Goal: Task Accomplishment & Management: Manage account settings

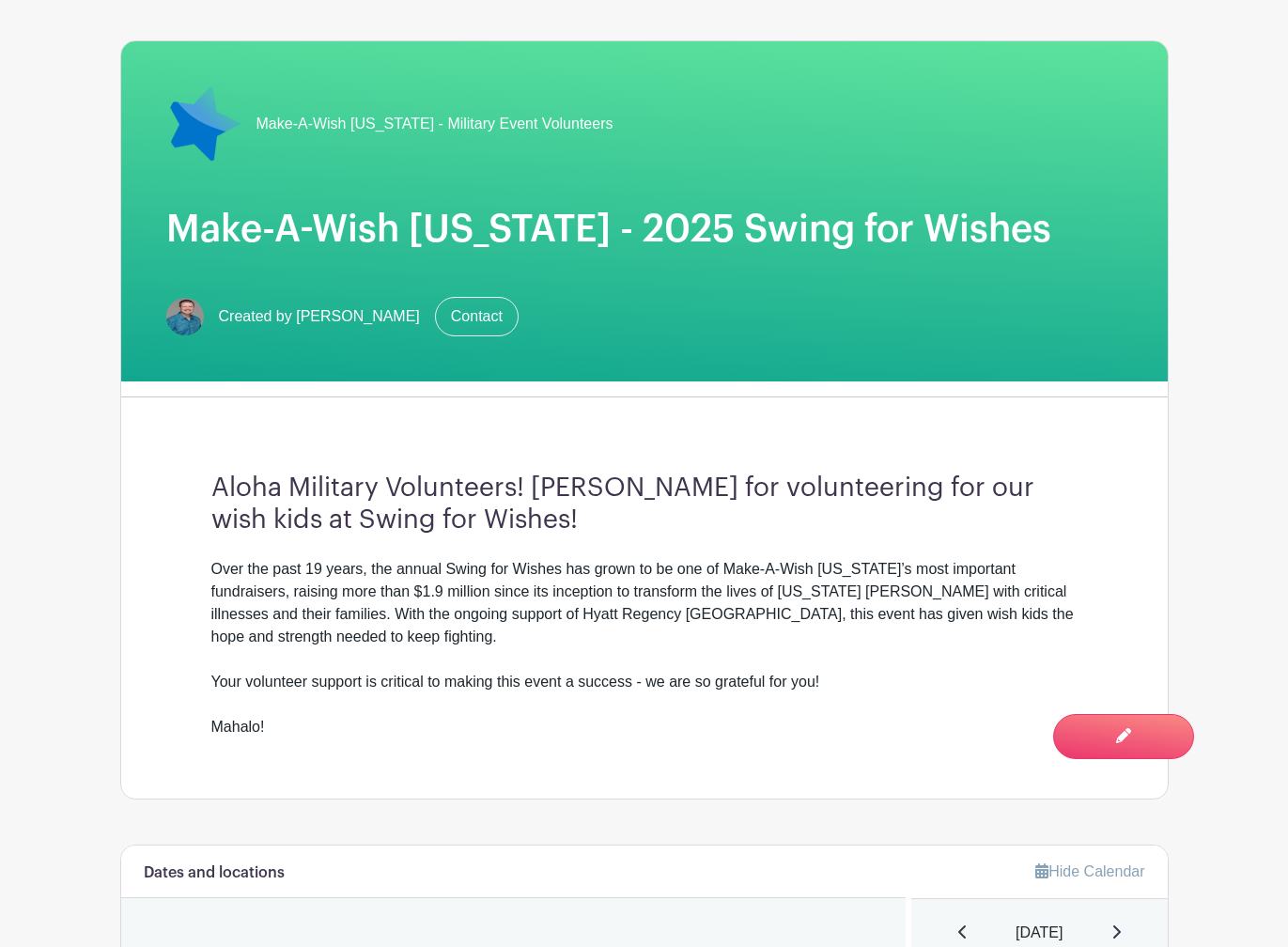
scroll to position [188, 0]
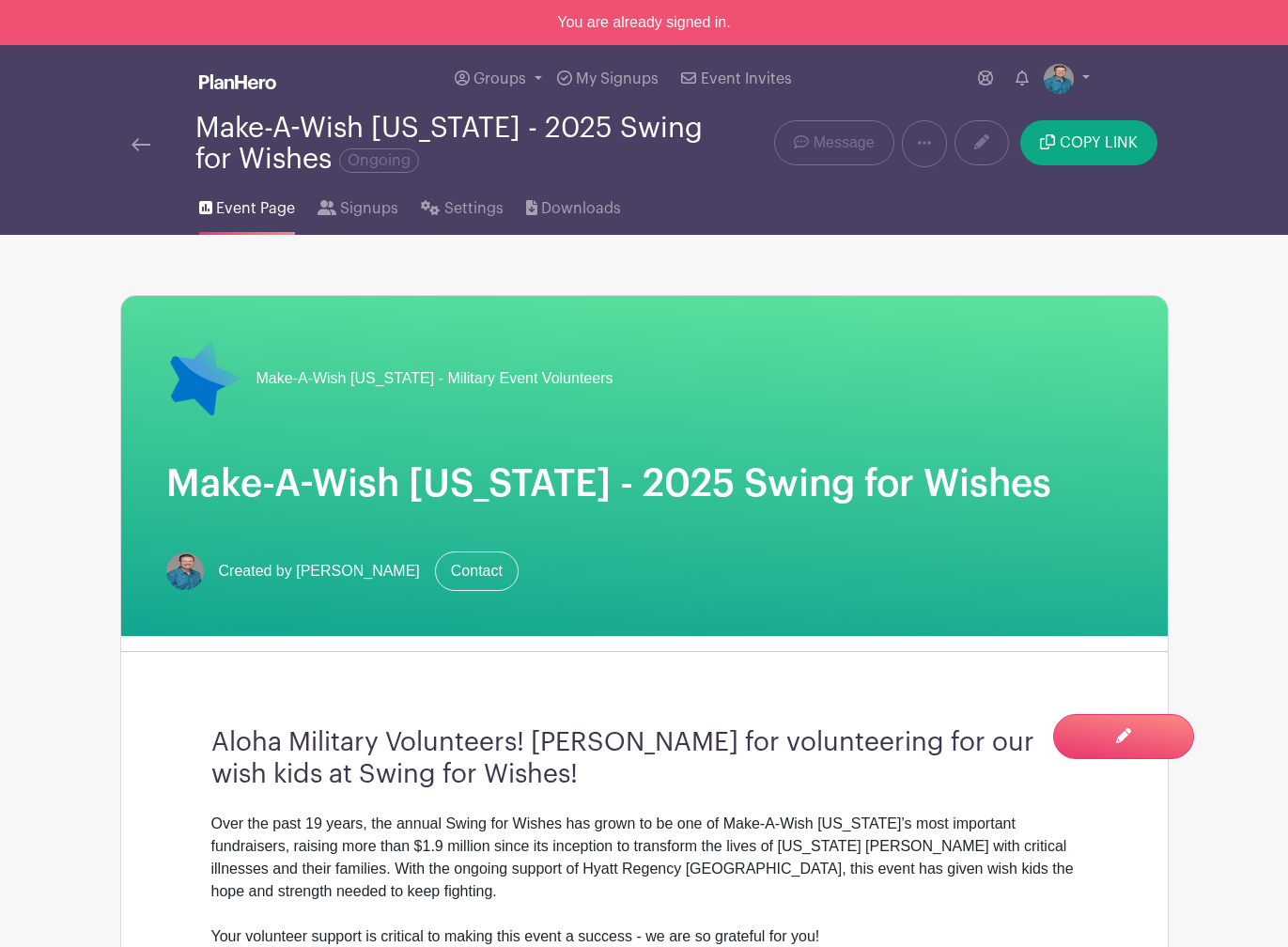
click at [230, 200] on span "Event Page" at bounding box center [256, 209] width 79 height 23
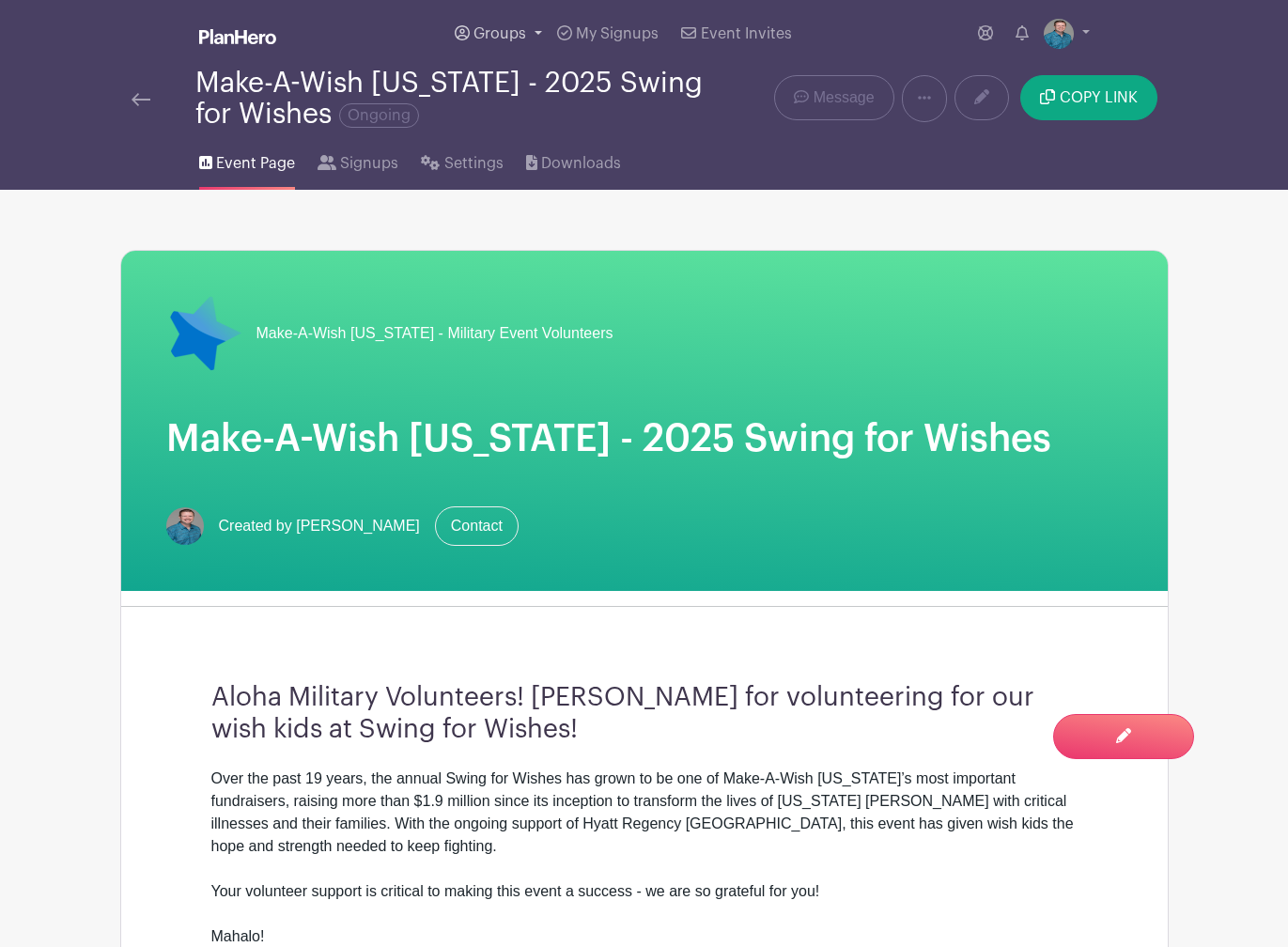
click at [478, 31] on span "Groups" at bounding box center [499, 34] width 52 height 15
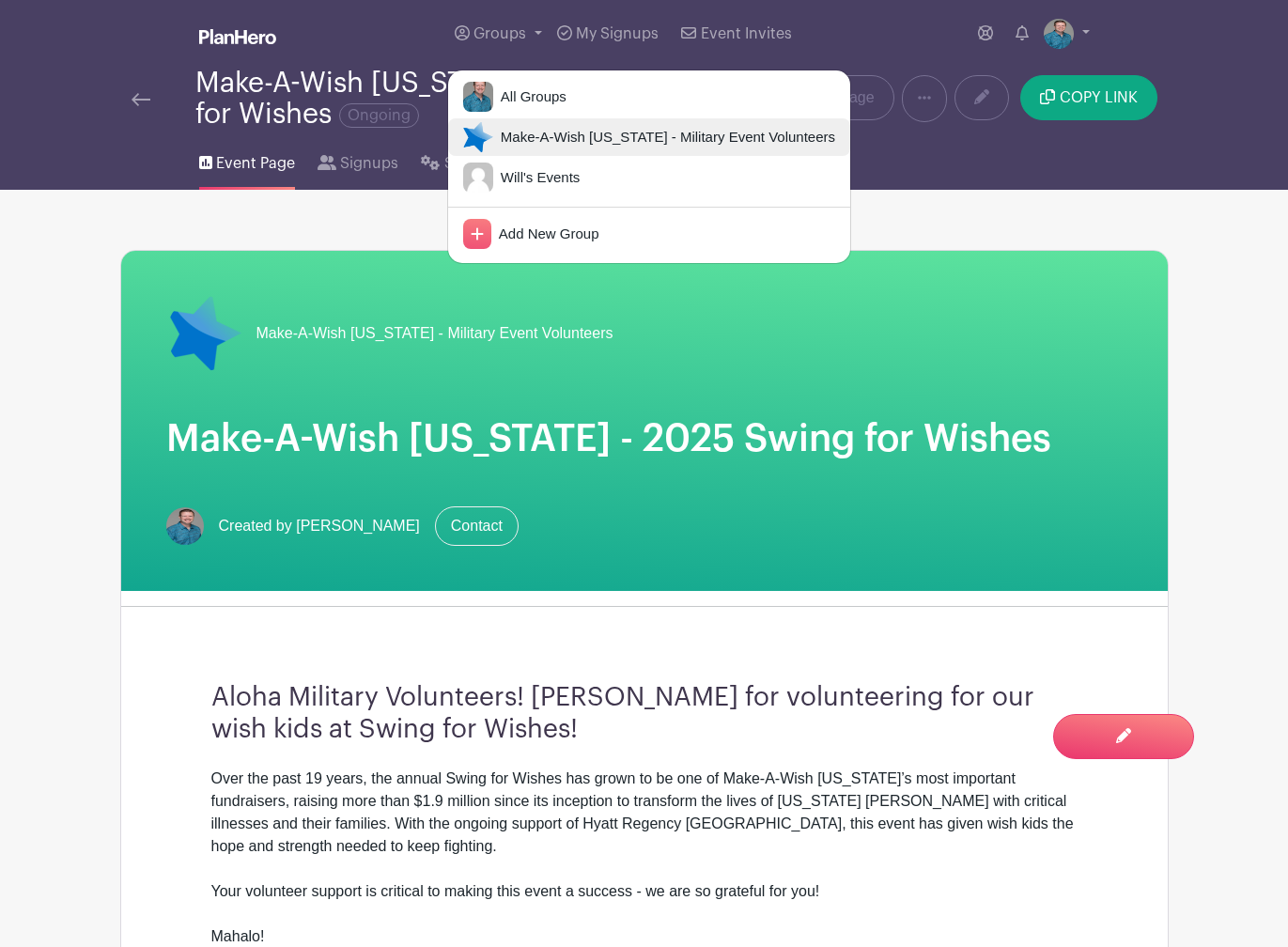
click at [482, 130] on img at bounding box center [479, 137] width 31 height 31
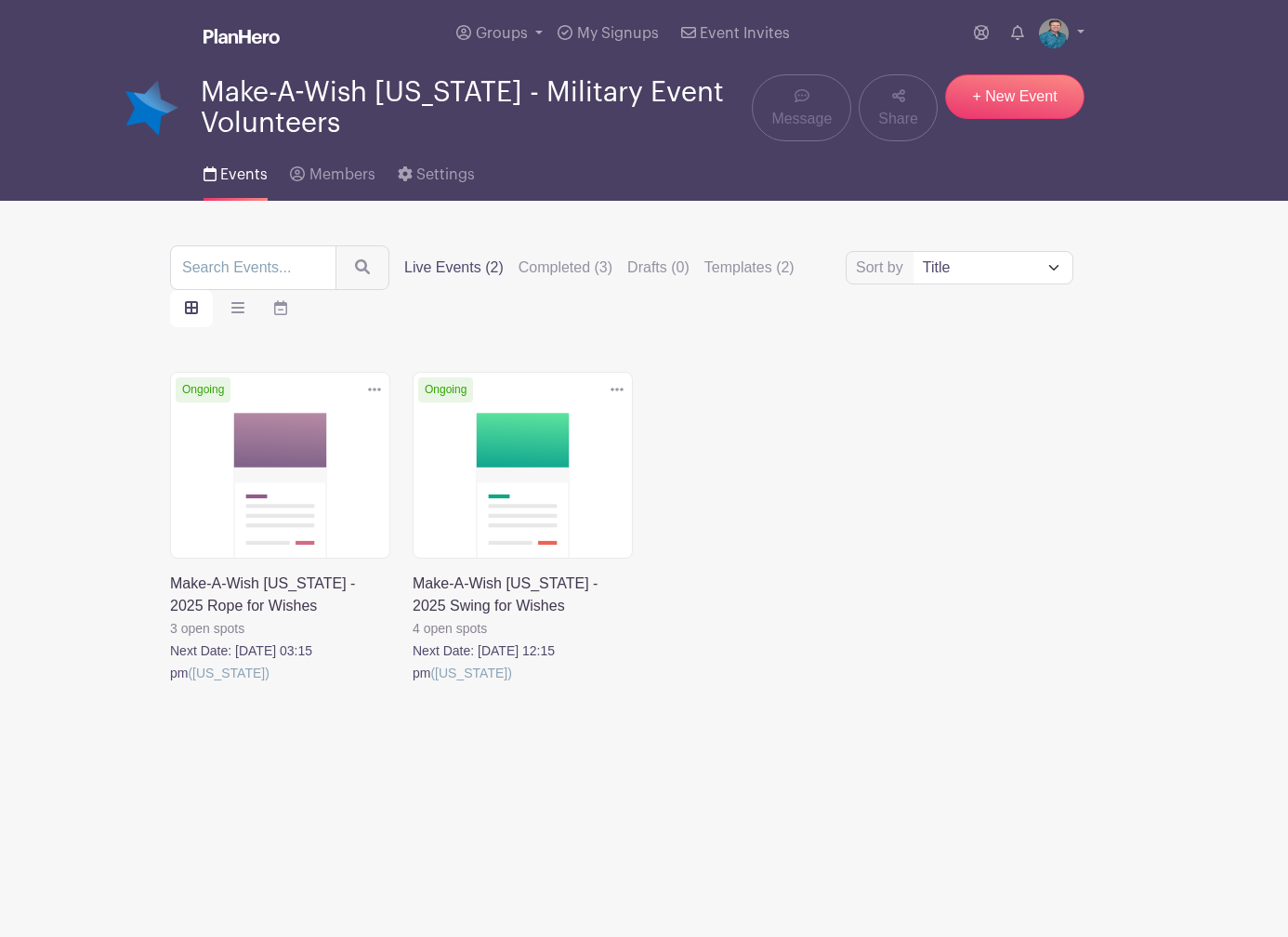
click at [170, 684] on link at bounding box center [170, 684] width 0 height 0
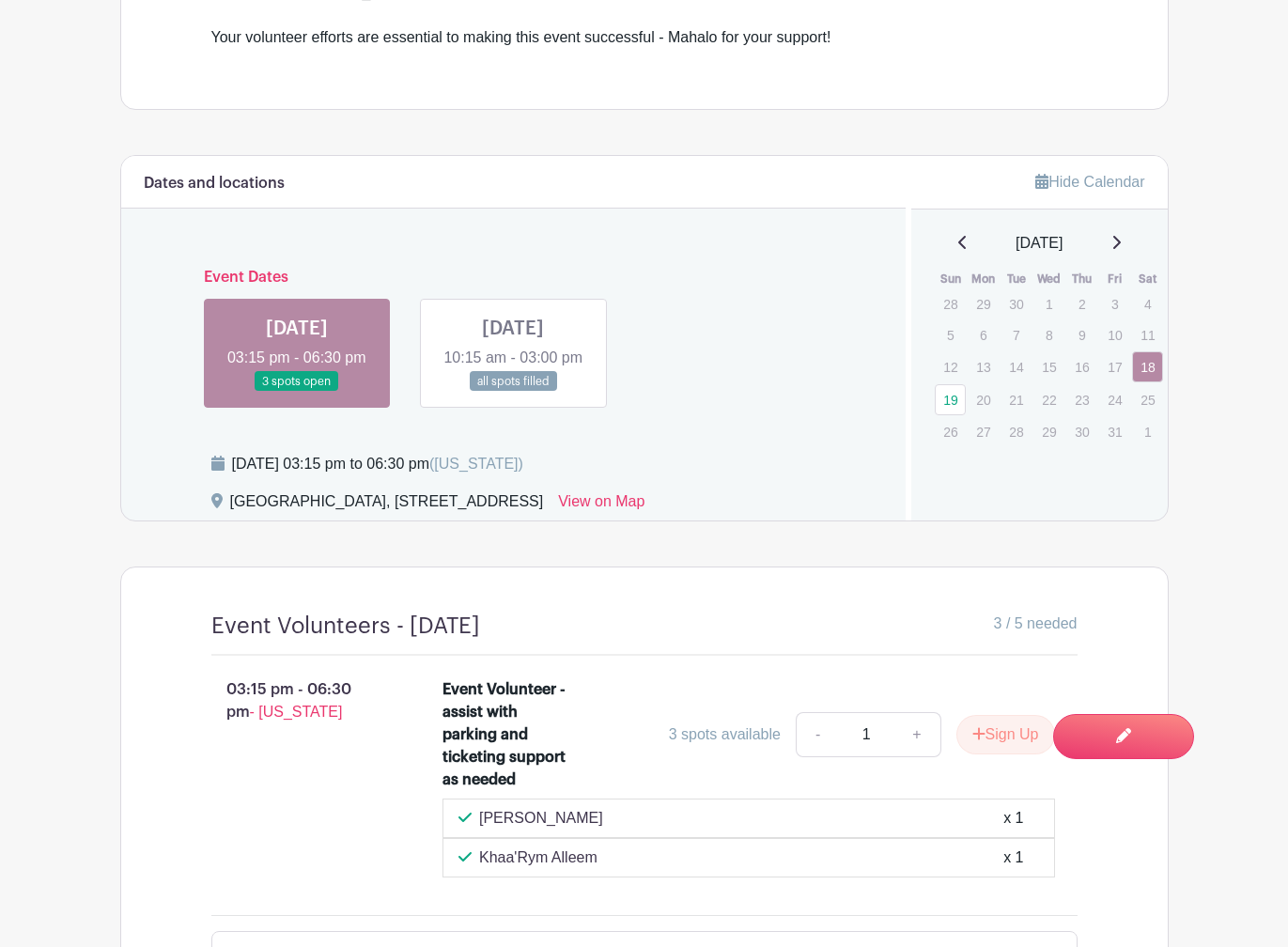
scroll to position [845, 0]
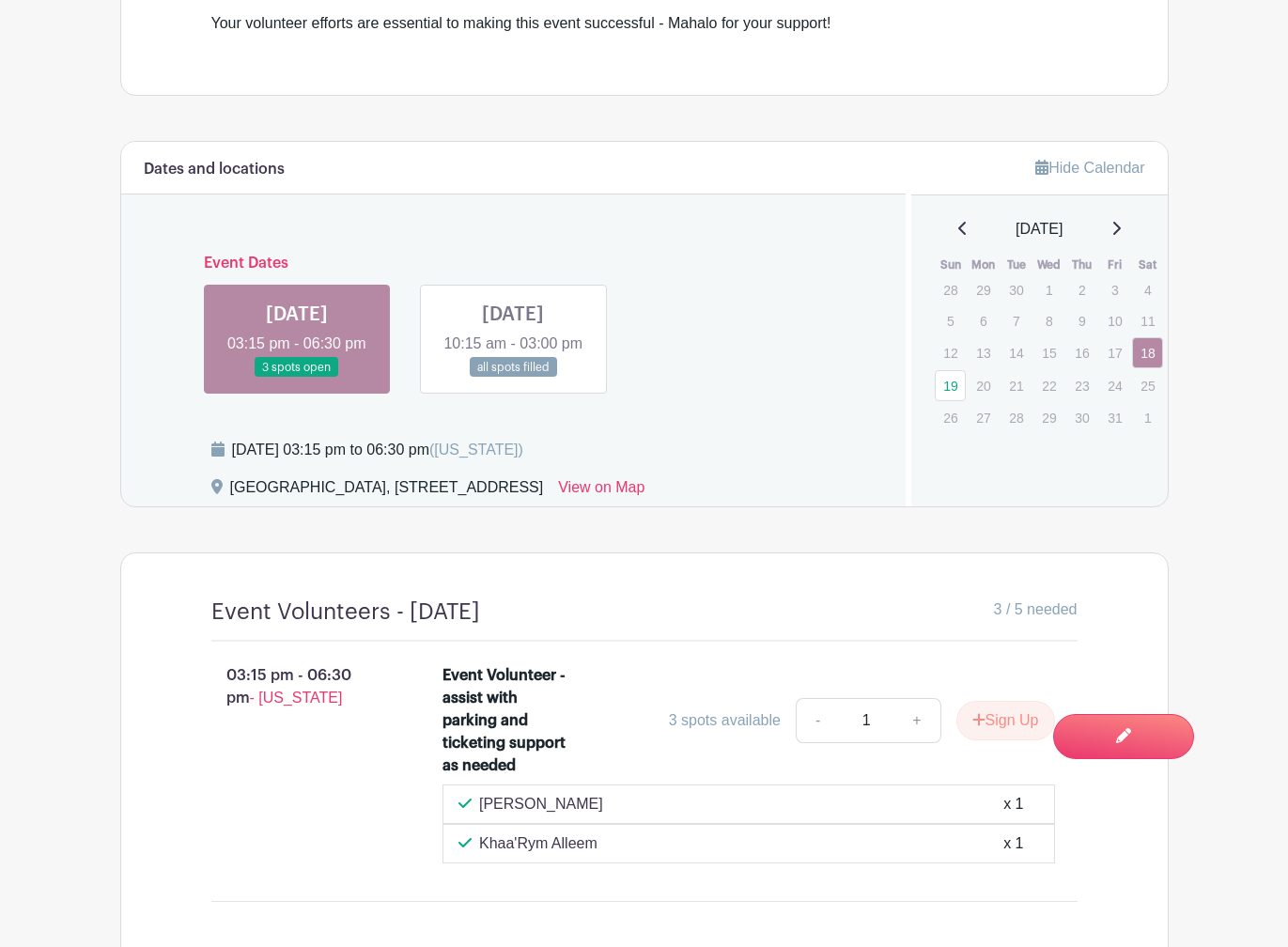
click at [513, 378] on link at bounding box center [513, 378] width 0 height 0
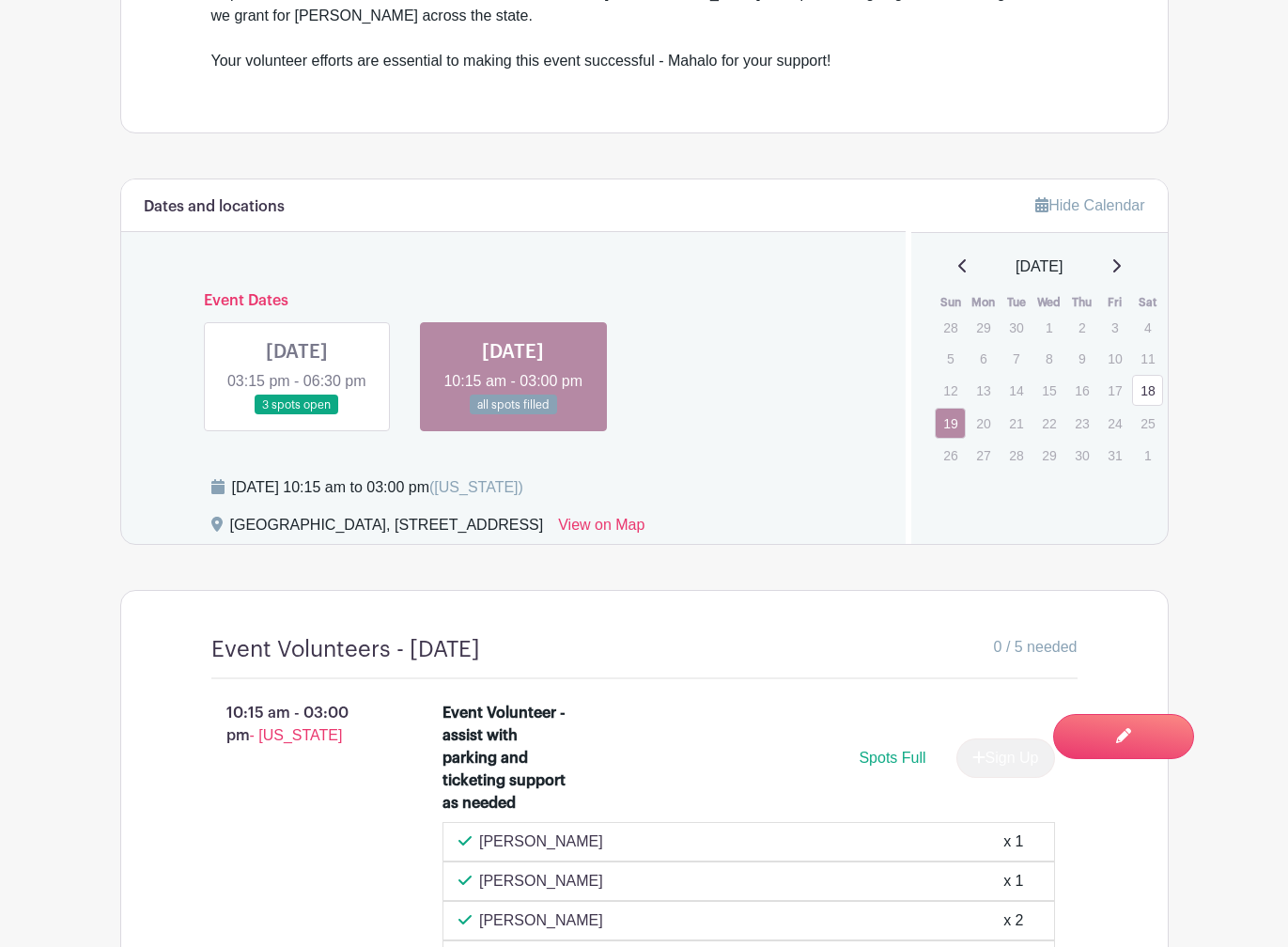
scroll to position [804, 0]
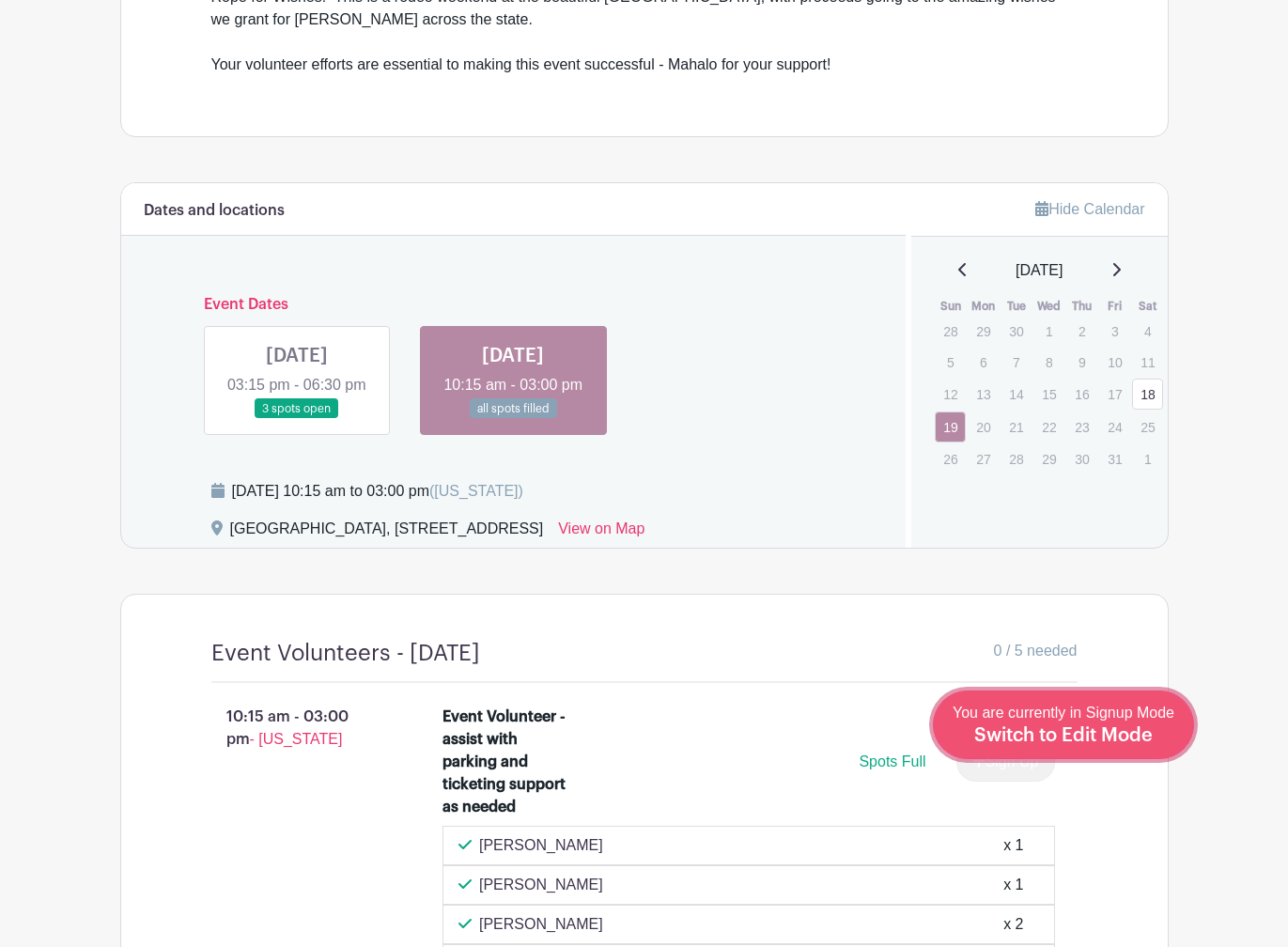
click at [1088, 726] on span "Switch to Edit Mode" at bounding box center [1063, 735] width 178 height 19
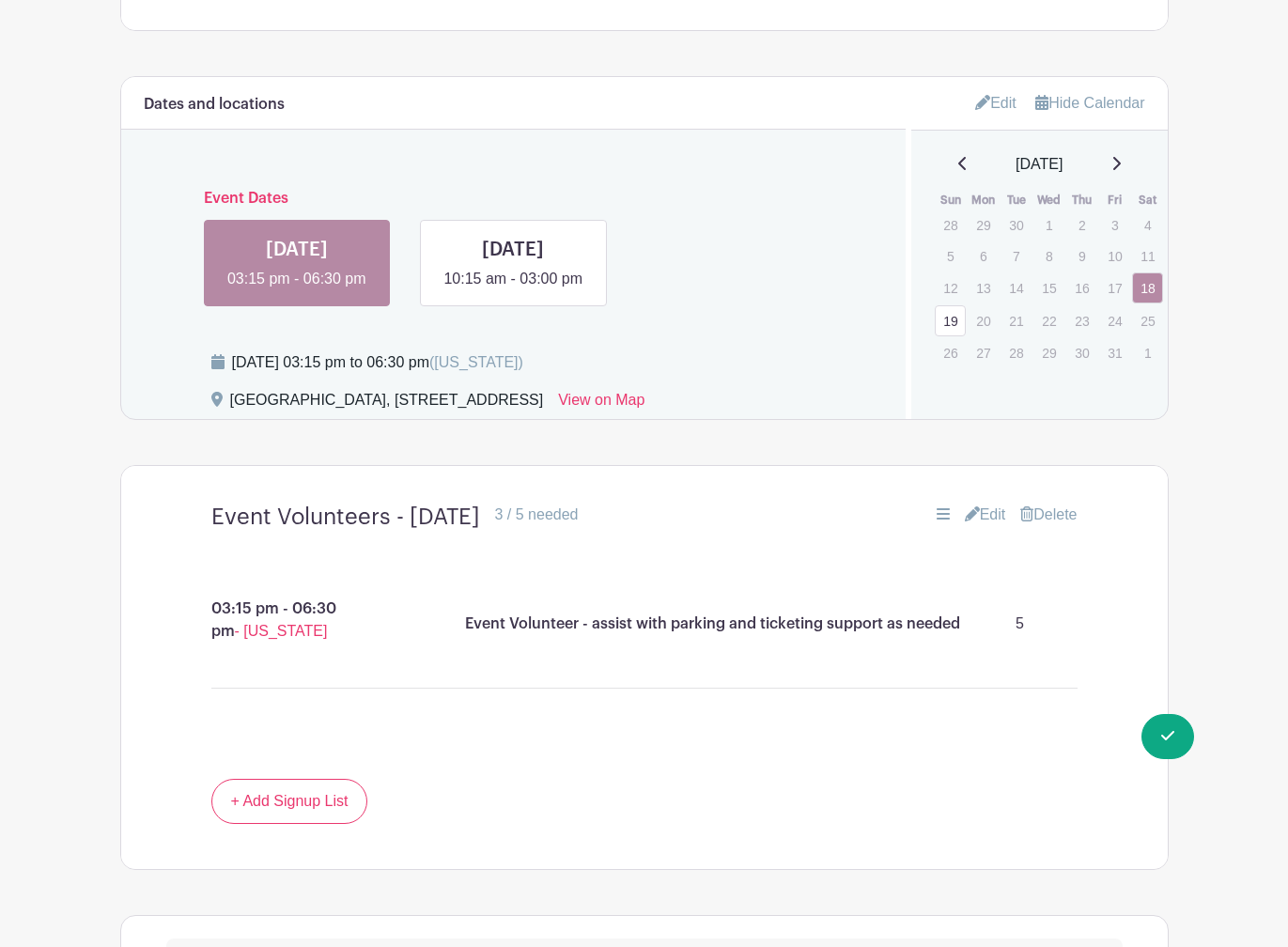
scroll to position [1127, 0]
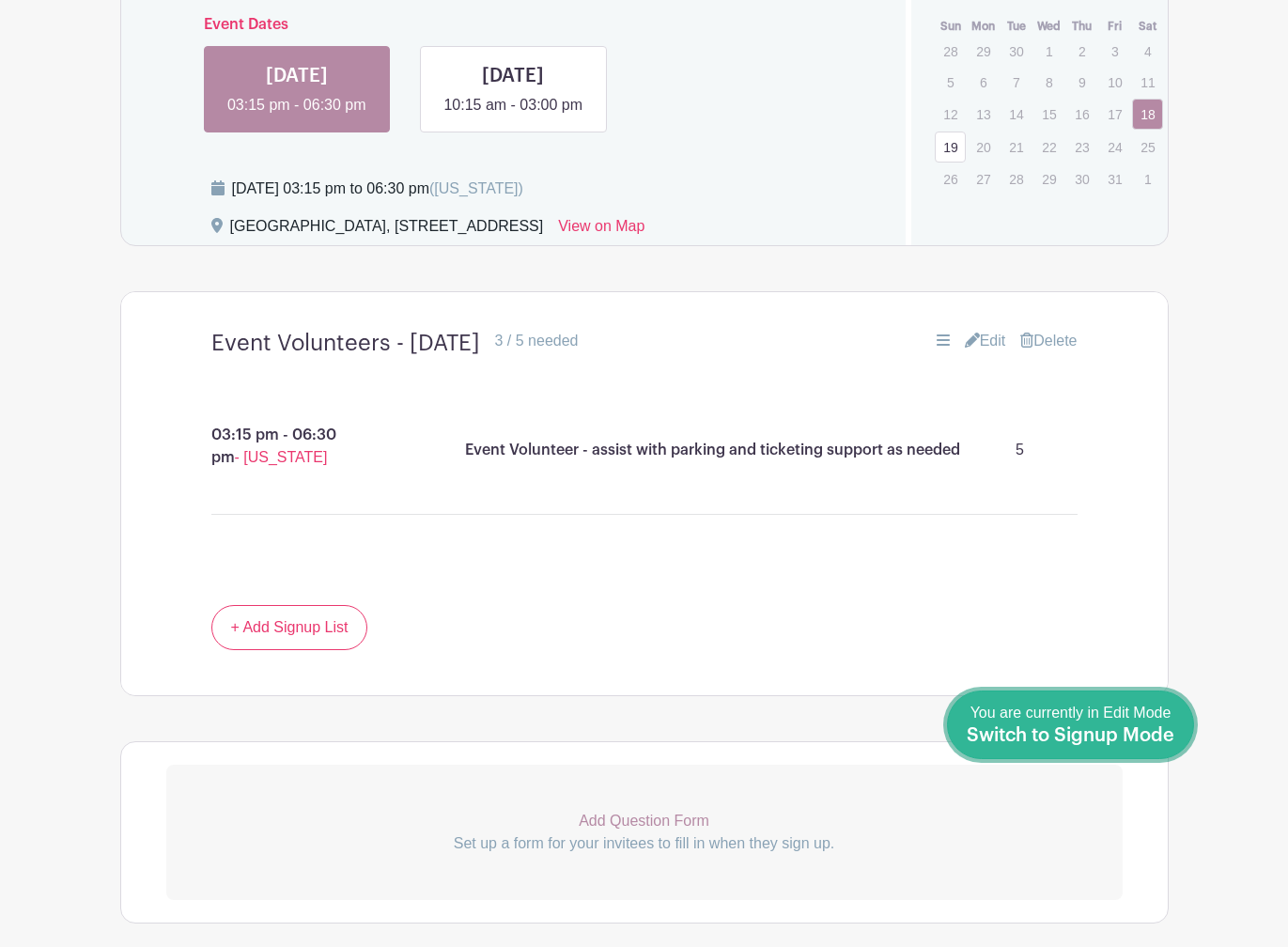
click at [1120, 717] on span "You are currently in Edit Mode Switch to Signup Mode" at bounding box center [1070, 724] width 208 height 39
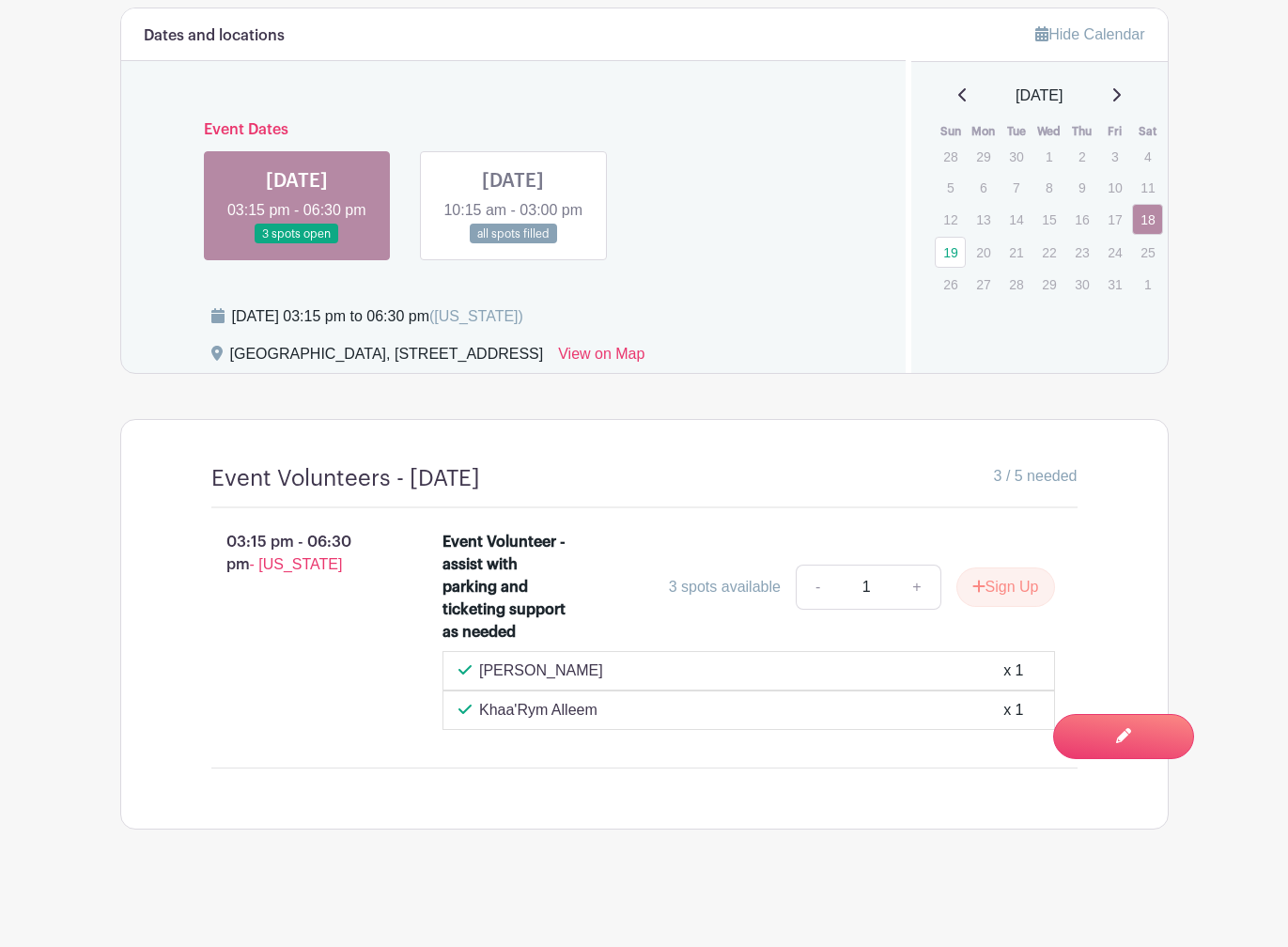
scroll to position [1007, 0]
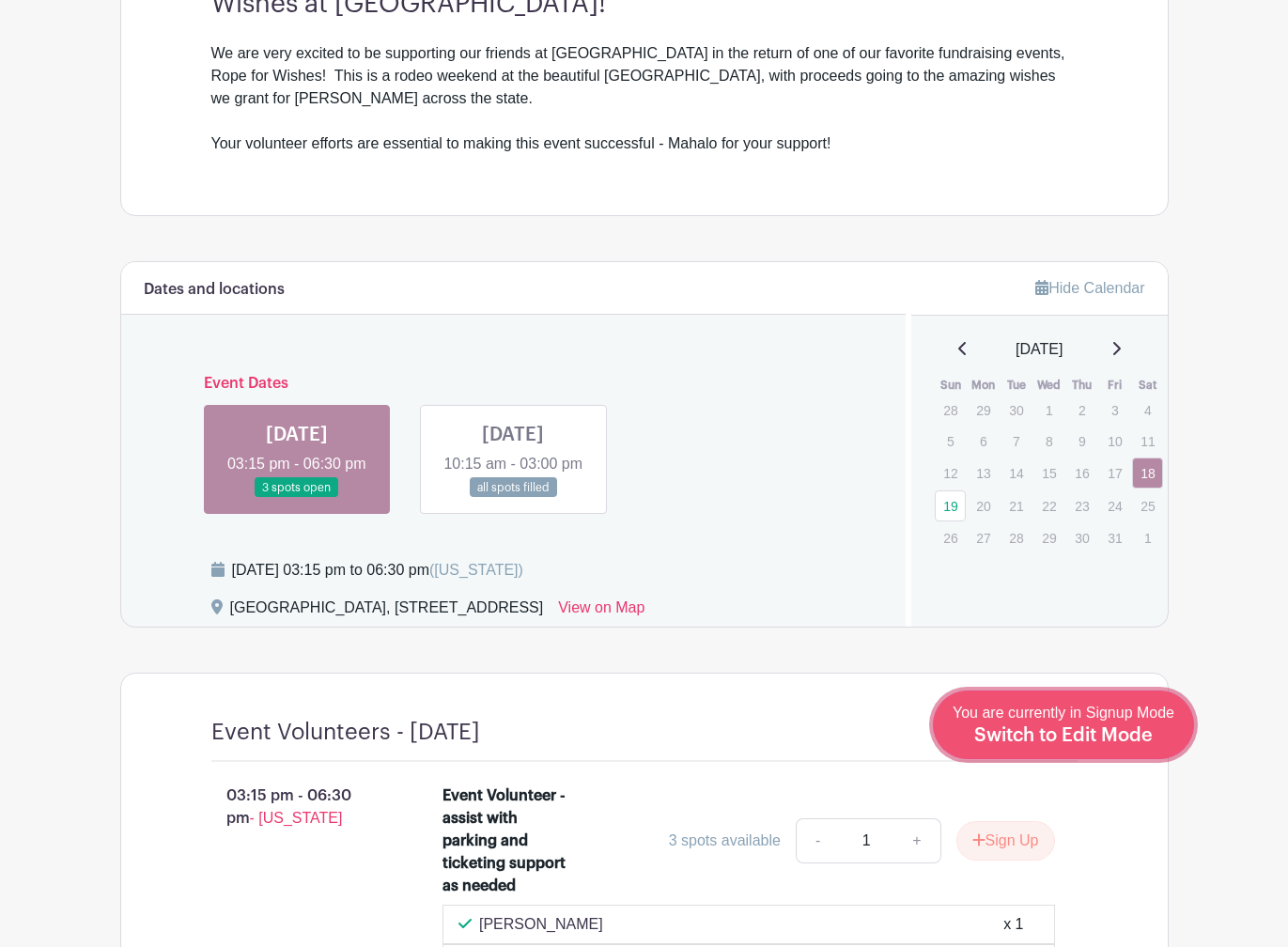
click at [1145, 735] on span "Switch to Edit Mode" at bounding box center [1063, 735] width 178 height 19
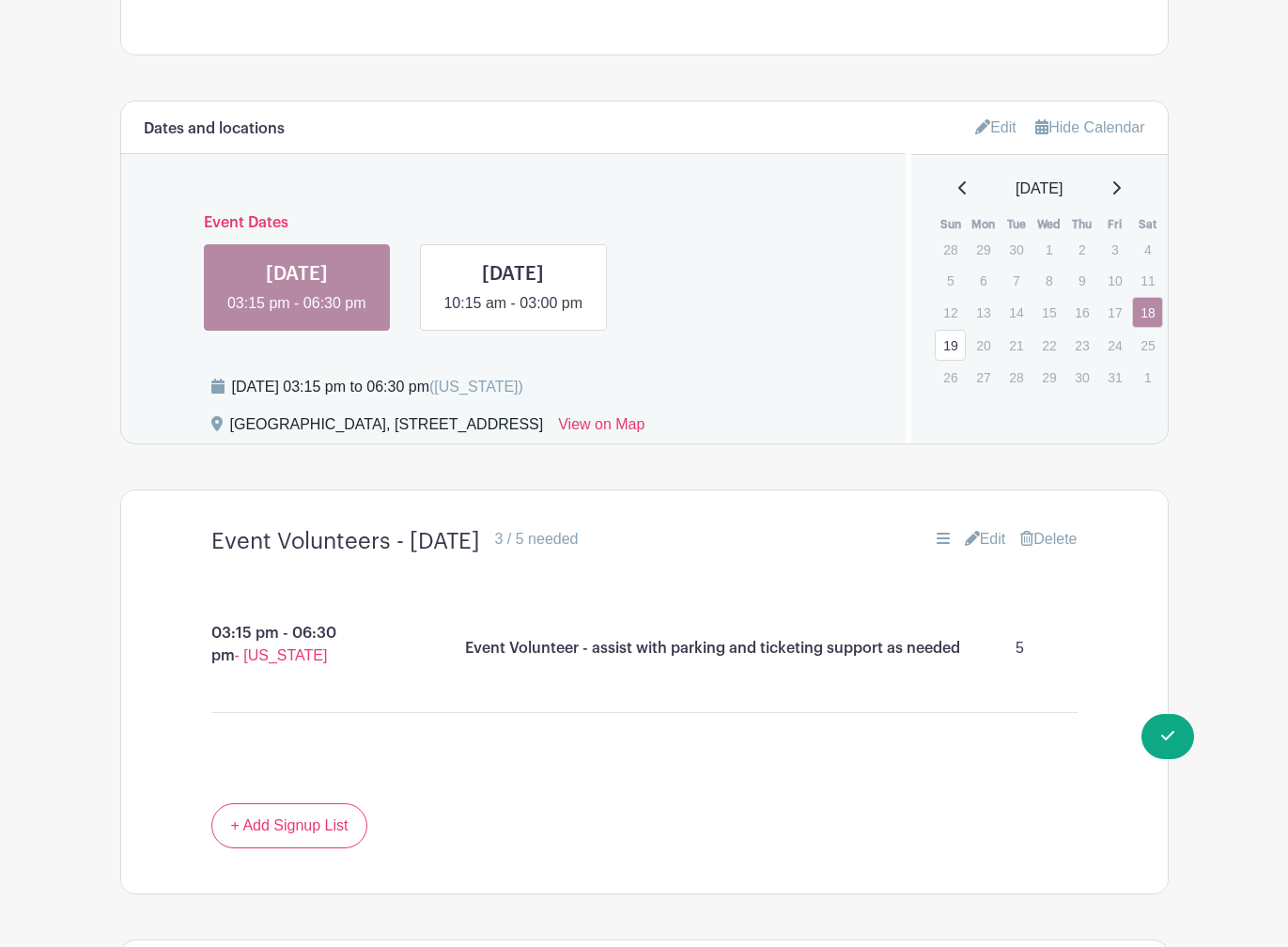
scroll to position [967, 0]
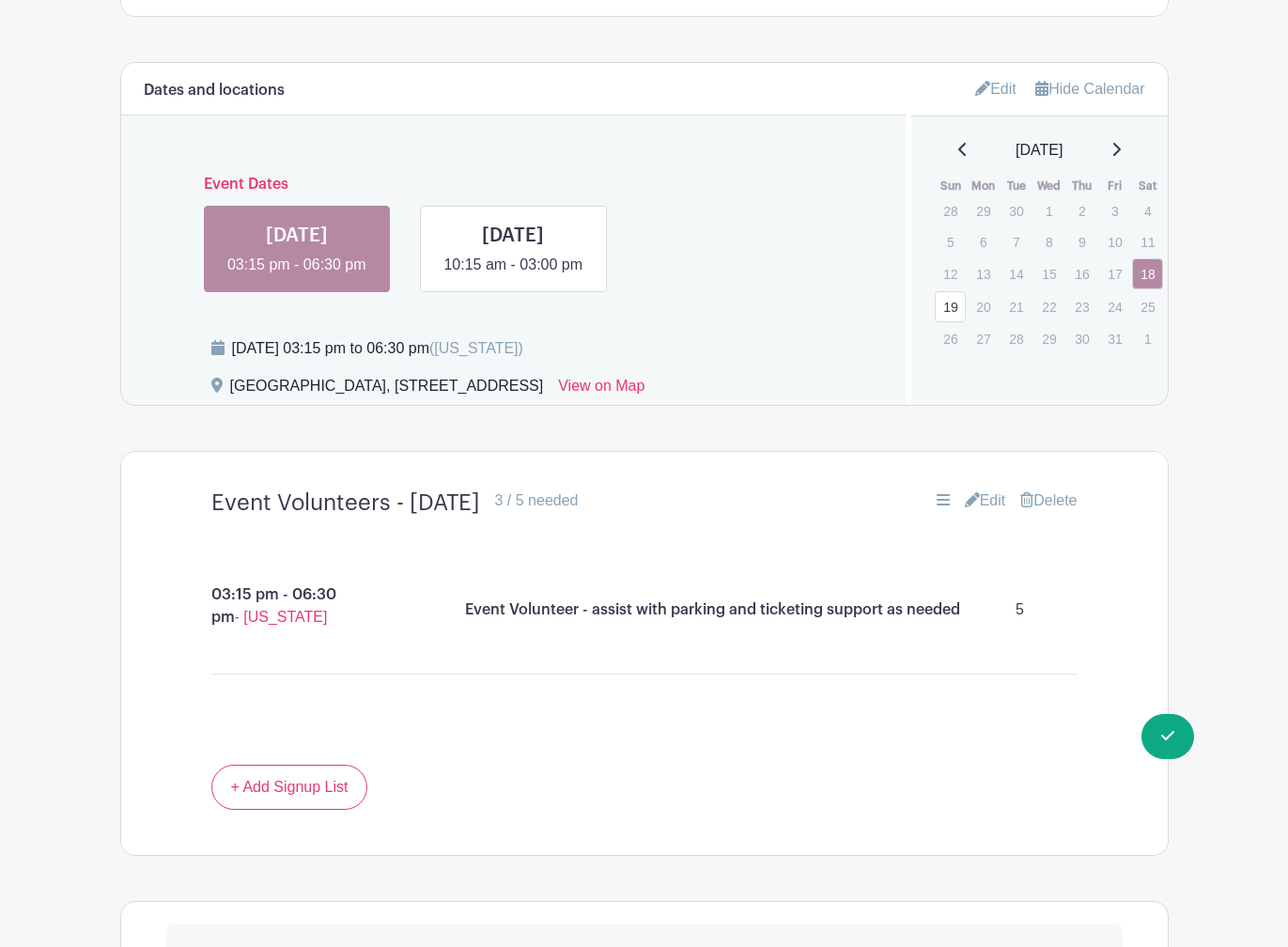
click at [981, 512] on link "Edit" at bounding box center [985, 501] width 41 height 23
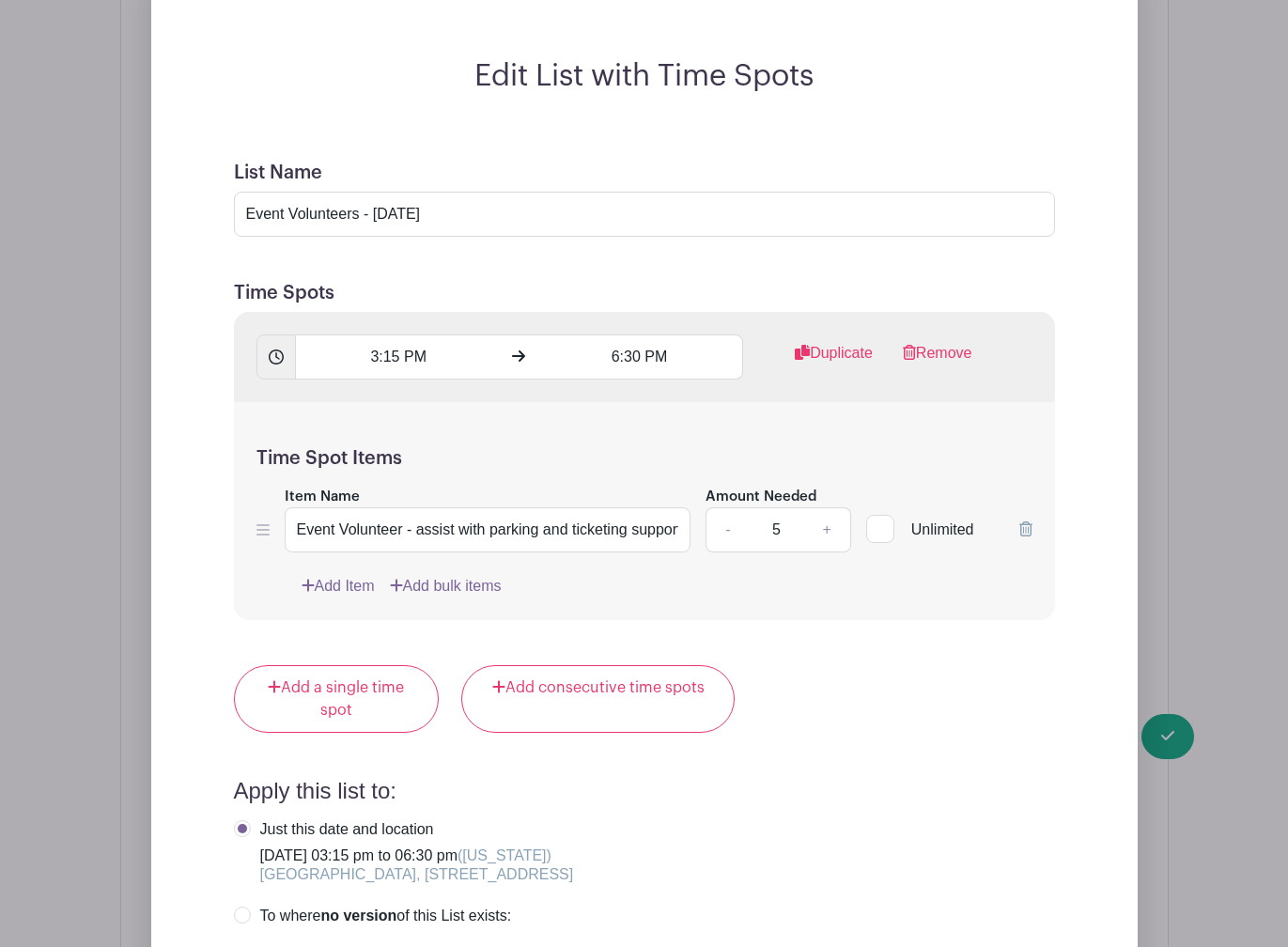
scroll to position [1531, 0]
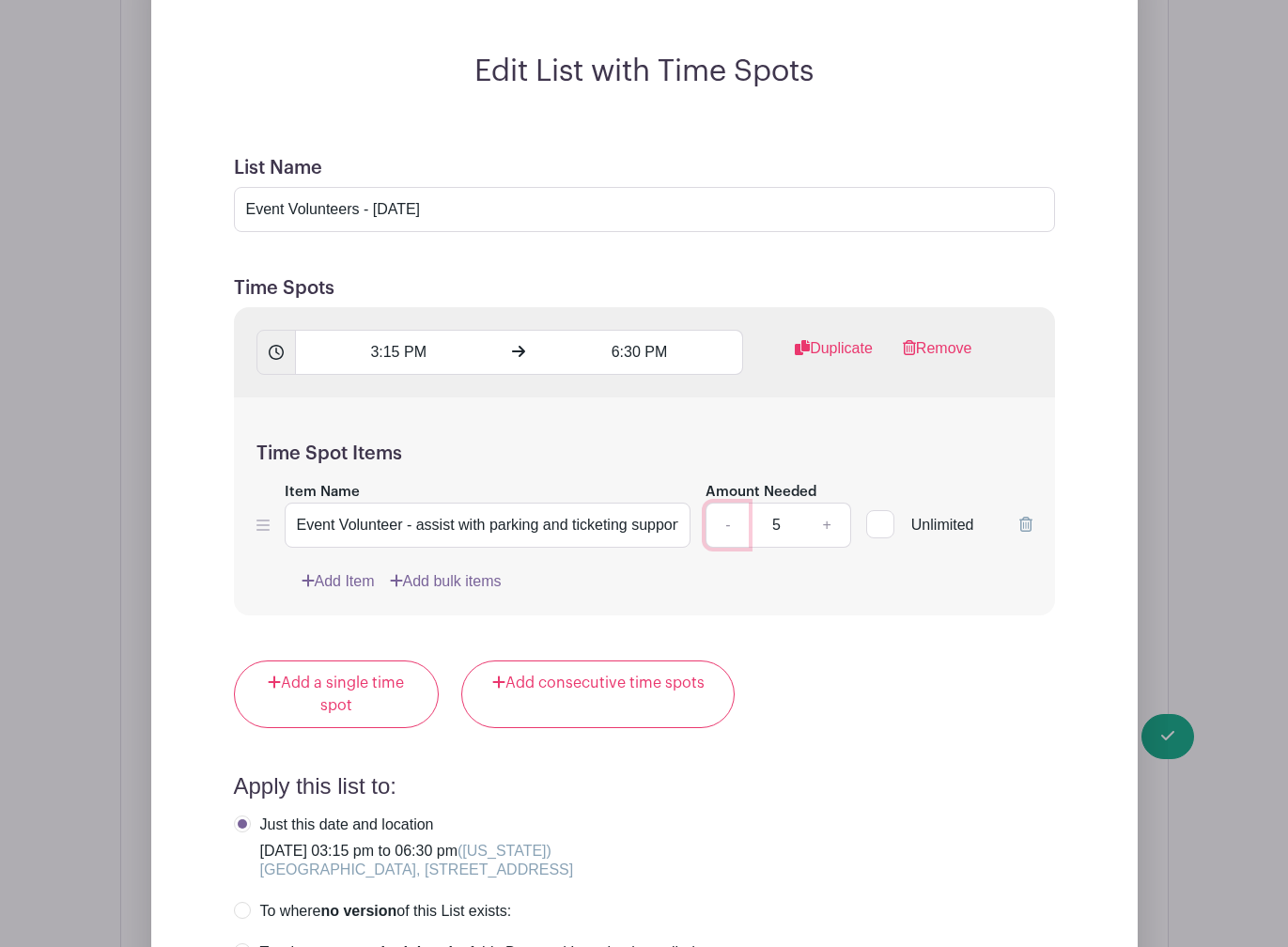
click at [727, 547] on link "-" at bounding box center [727, 525] width 43 height 45
type input "2"
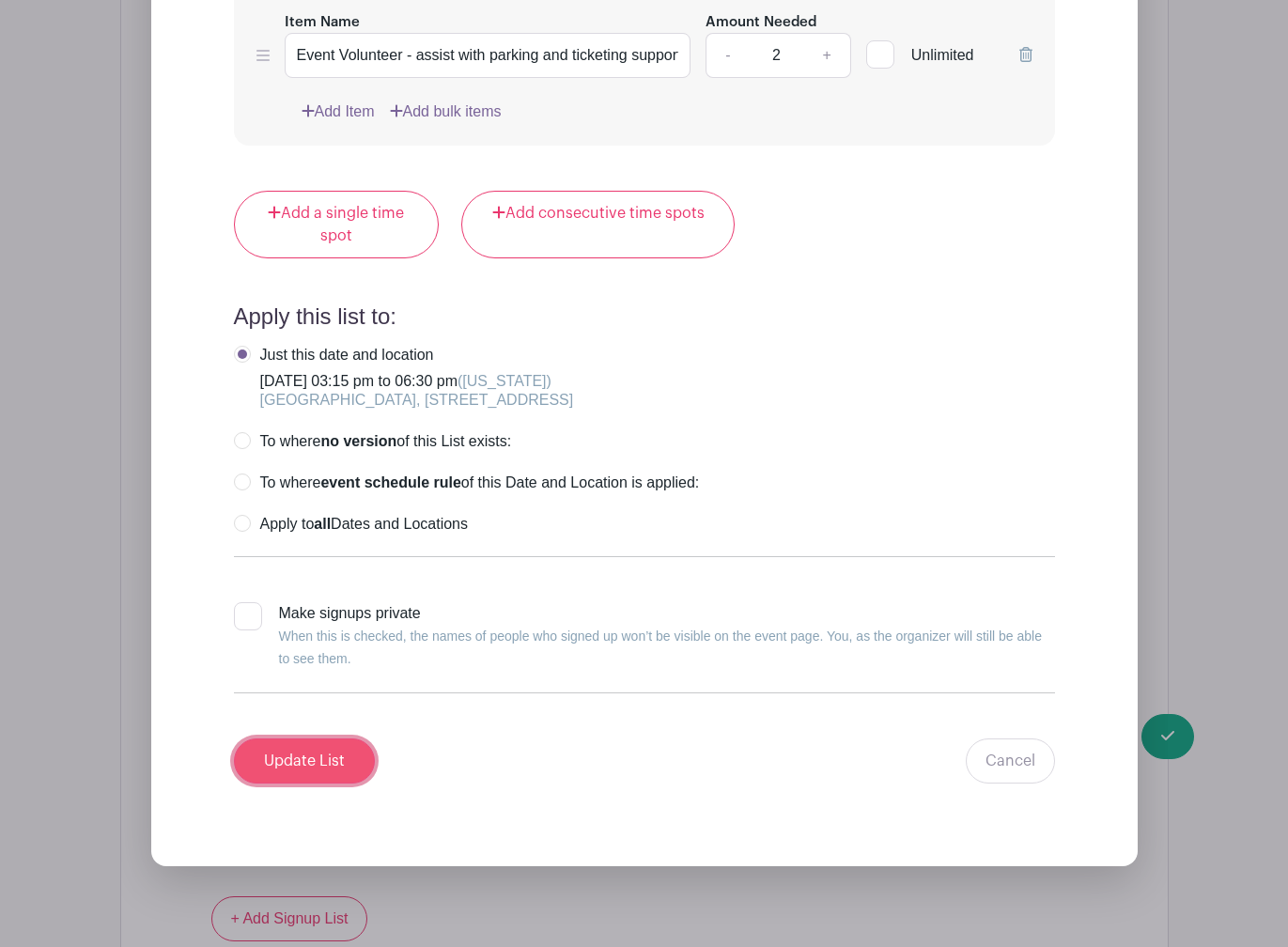
click at [311, 772] on input "Update List" at bounding box center [304, 760] width 141 height 45
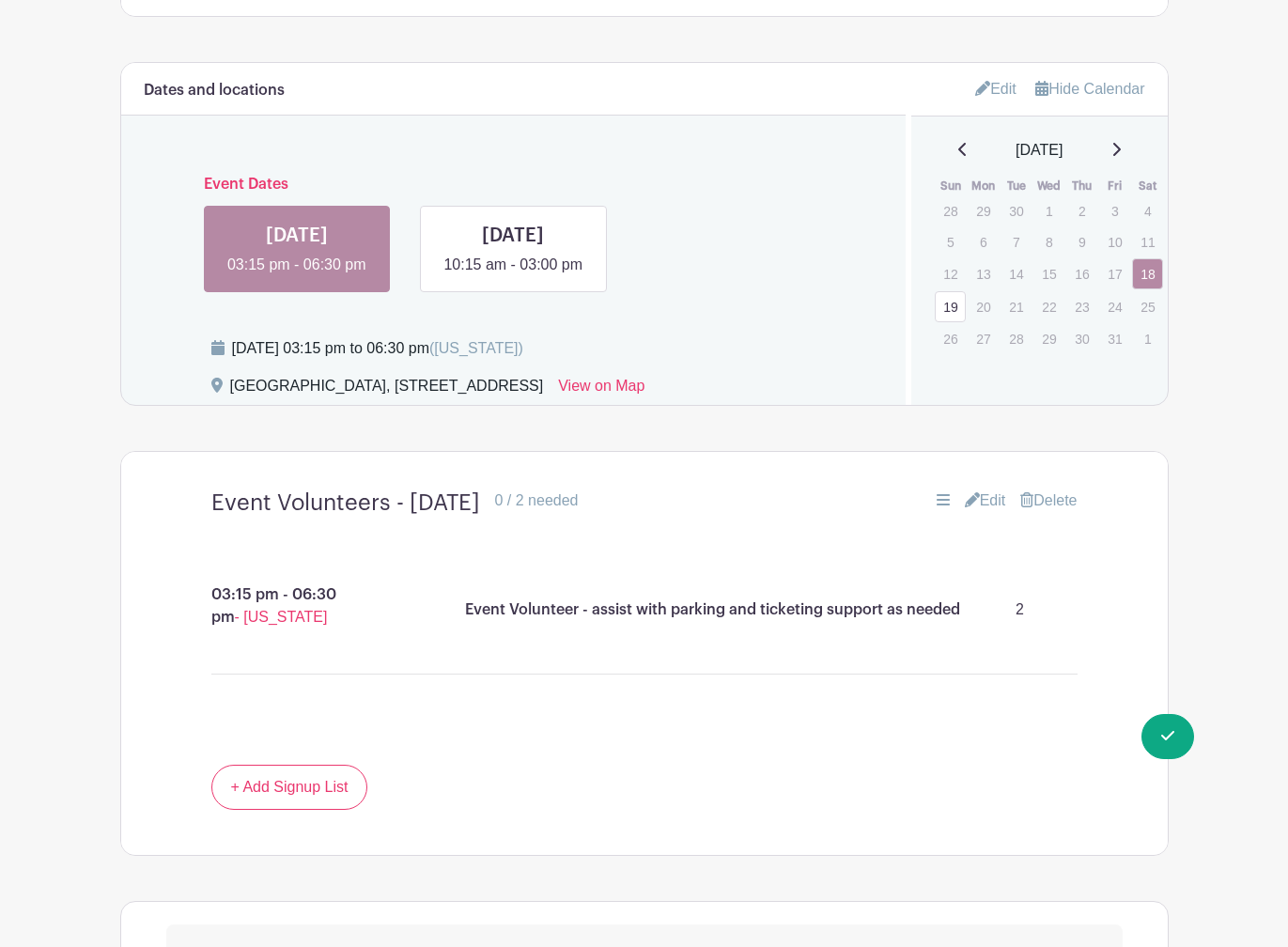
scroll to position [874, 0]
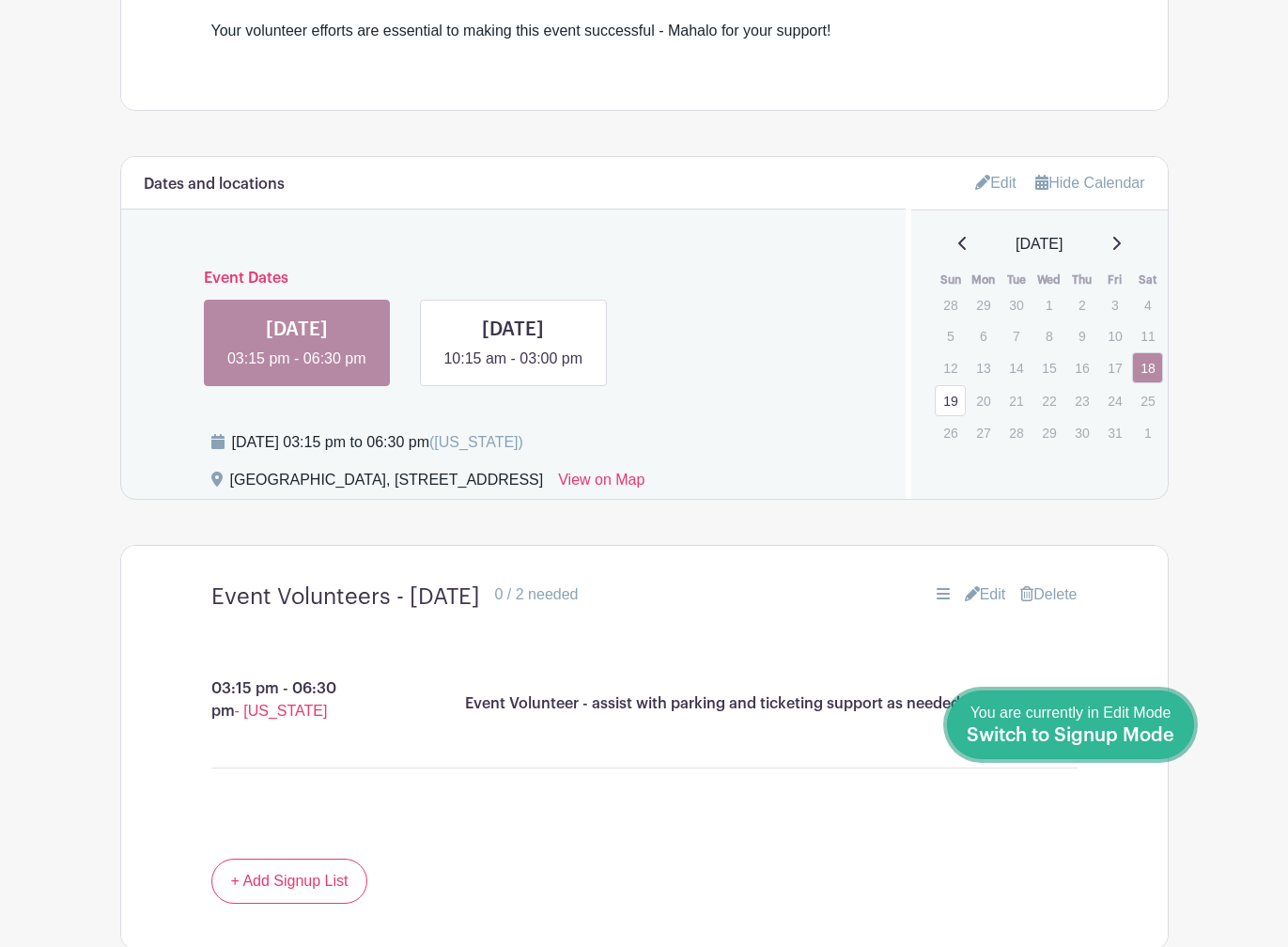
click at [1154, 738] on span "Switch to Signup Mode" at bounding box center [1070, 735] width 208 height 19
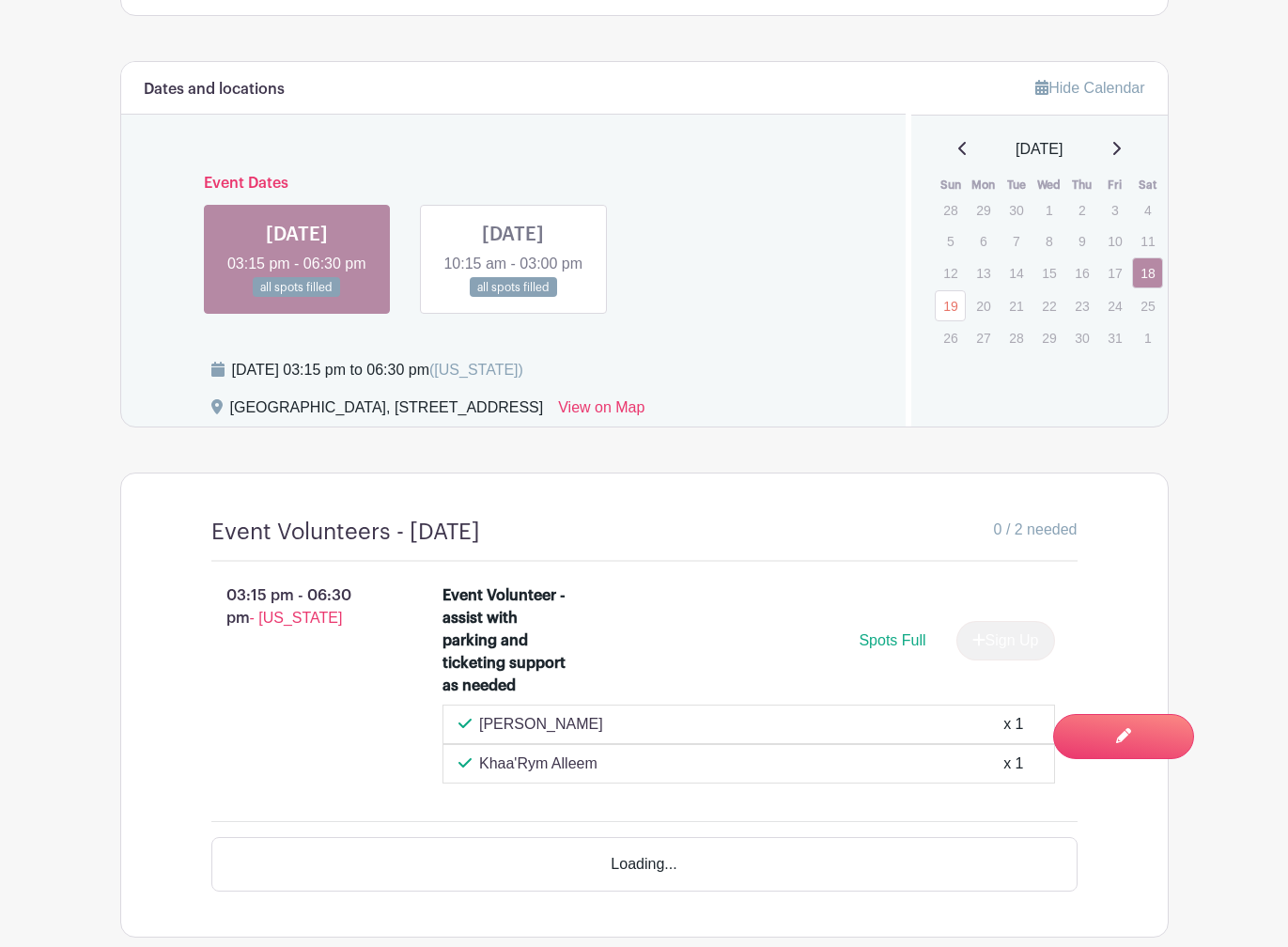
scroll to position [1007, 0]
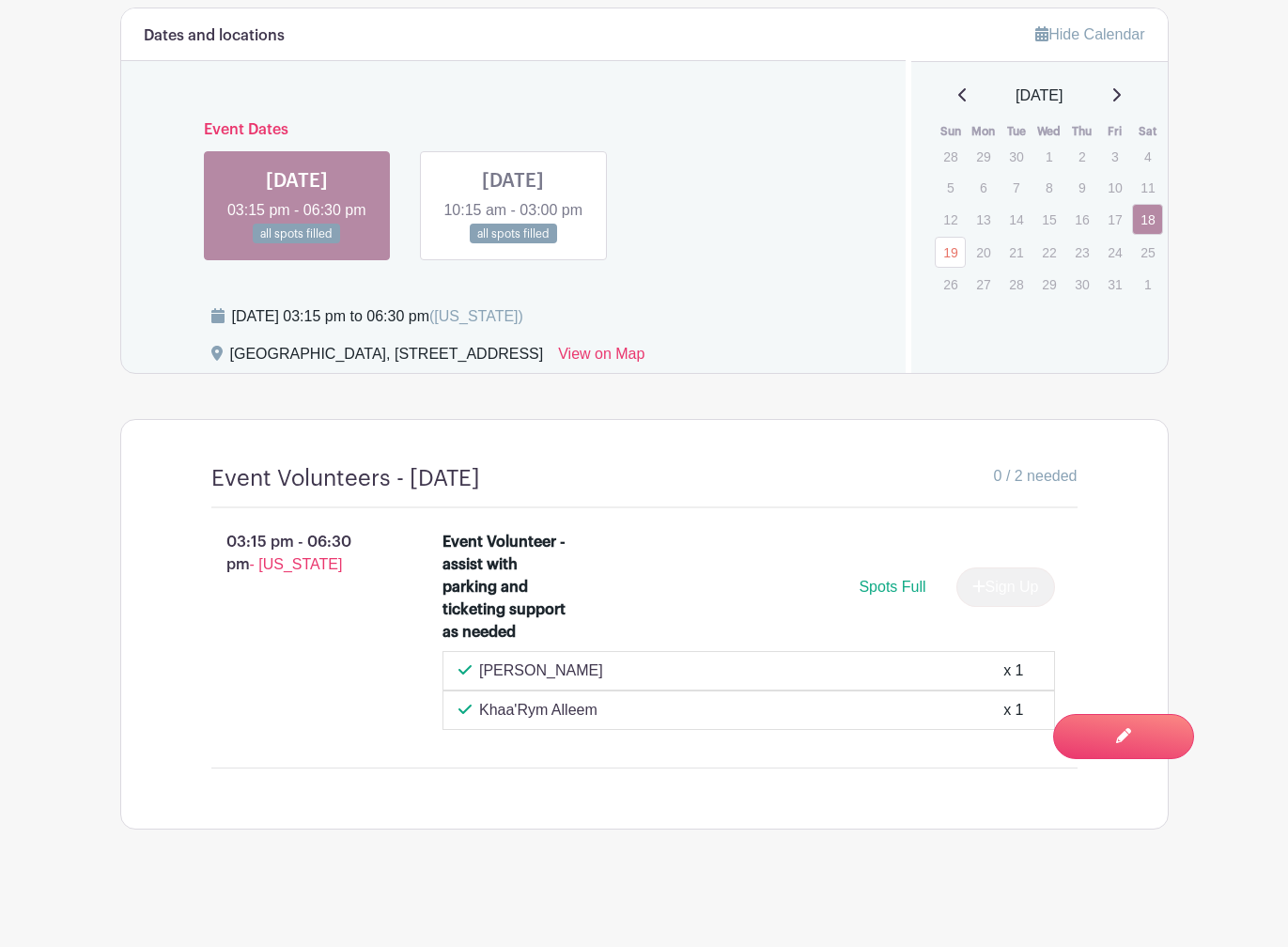
click at [513, 244] on link at bounding box center [513, 244] width 0 height 0
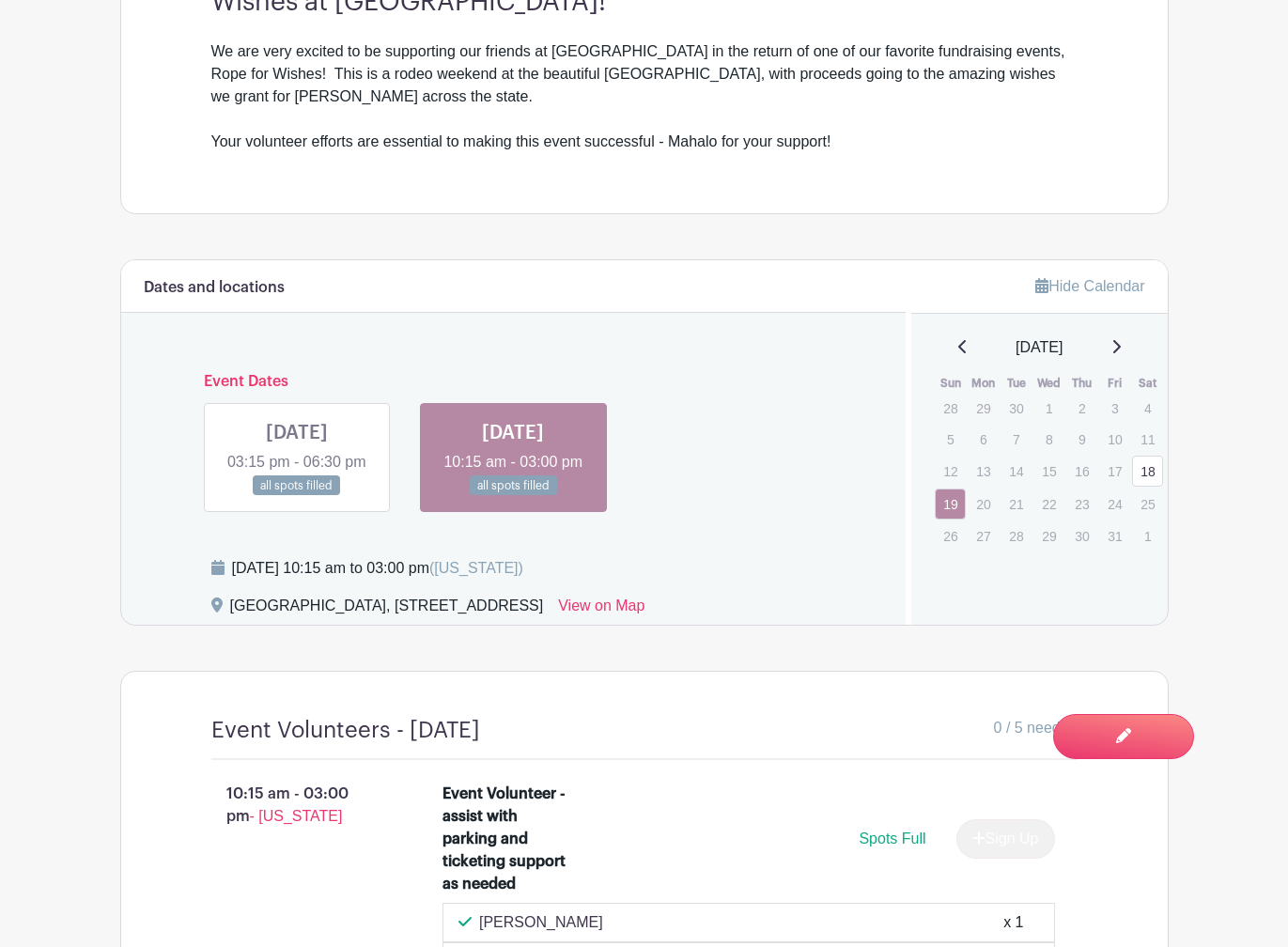
scroll to position [819, 0]
